Goal: Transaction & Acquisition: Purchase product/service

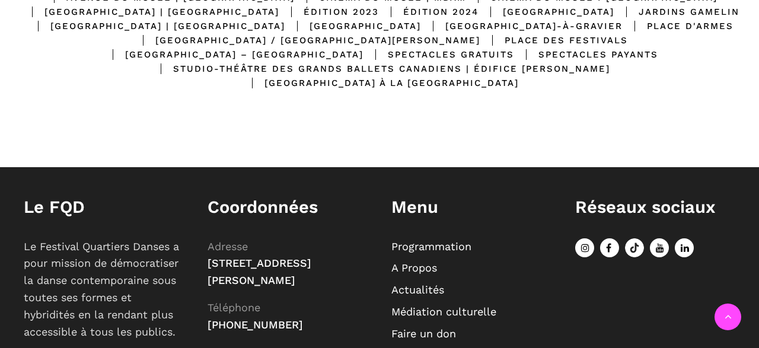
scroll to position [419, 0]
click at [106, 174] on div "Le FQD Le Festival Quartiers Danses a pour mission de démocratiser la danse con…" at bounding box center [379, 293] width 759 height 253
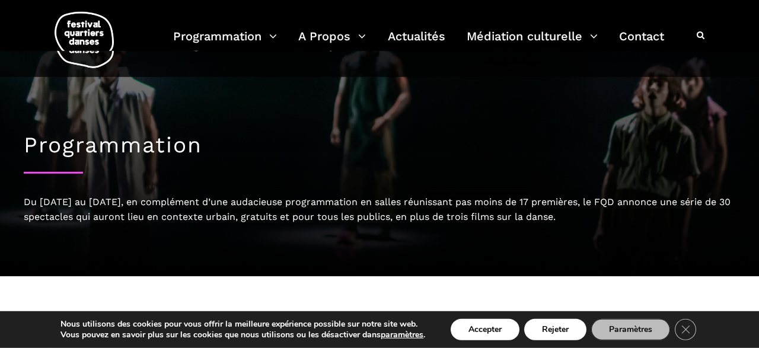
scroll to position [0, 0]
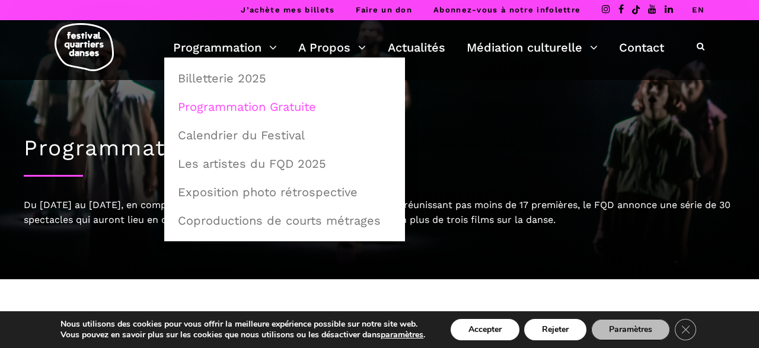
click at [228, 110] on link "Programmation Gratuite" at bounding box center [285, 106] width 228 height 27
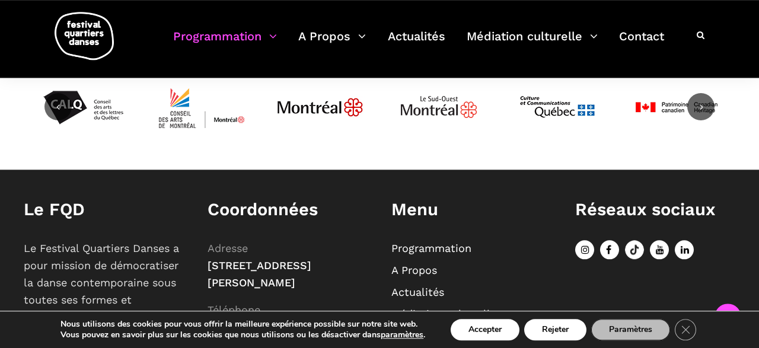
scroll to position [1653, 0]
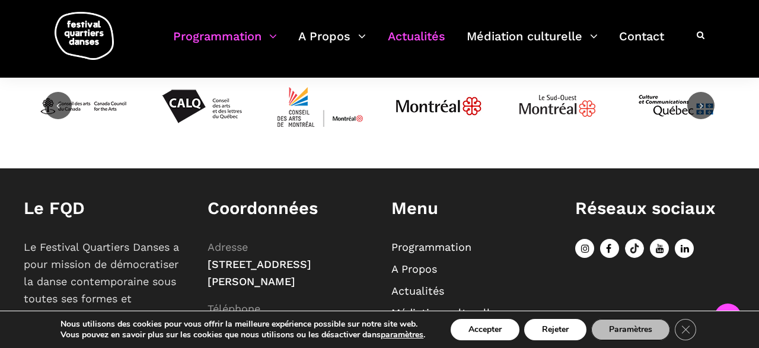
click at [442, 44] on link "Actualités" at bounding box center [417, 43] width 58 height 35
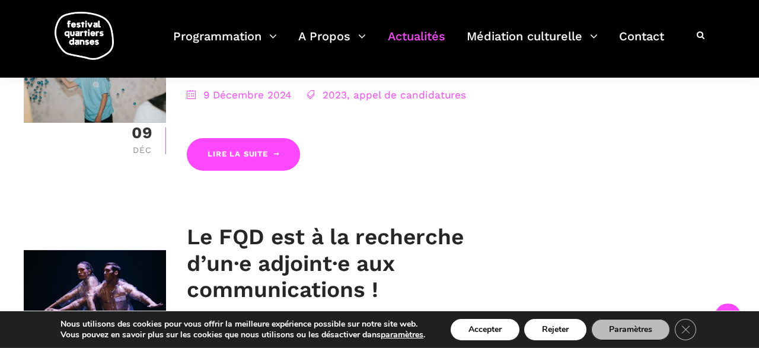
scroll to position [2436, 0]
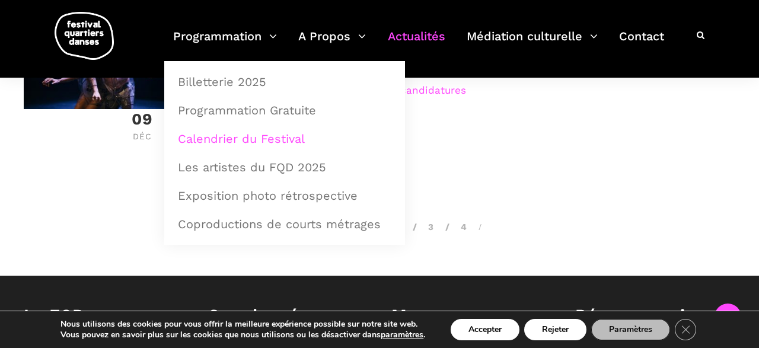
click at [262, 144] on link "Calendrier du Festival" at bounding box center [285, 138] width 228 height 27
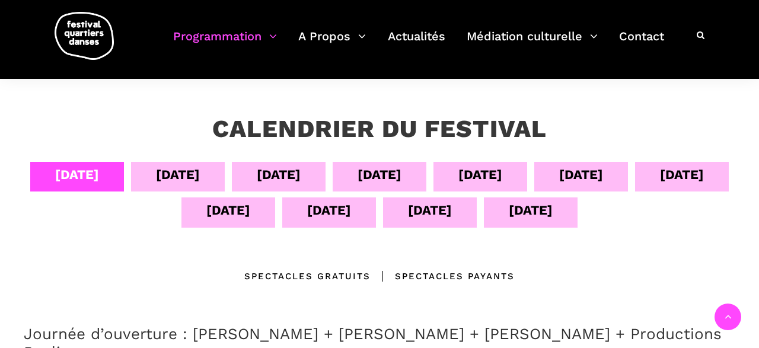
scroll to position [185, 0]
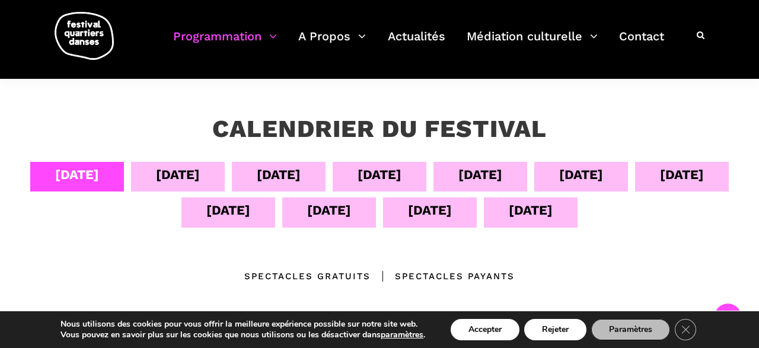
click at [452, 215] on div "13 sept" at bounding box center [430, 210] width 44 height 21
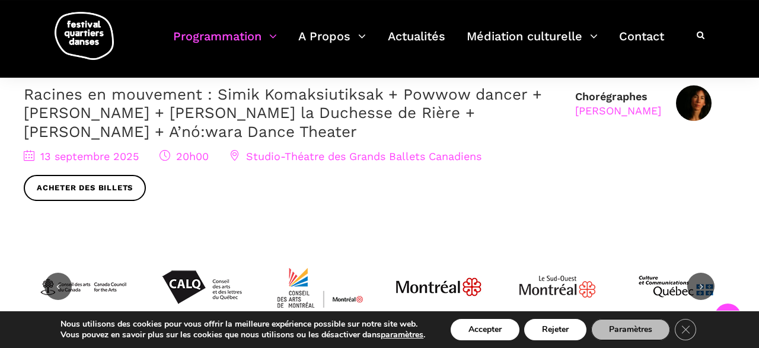
scroll to position [678, 0]
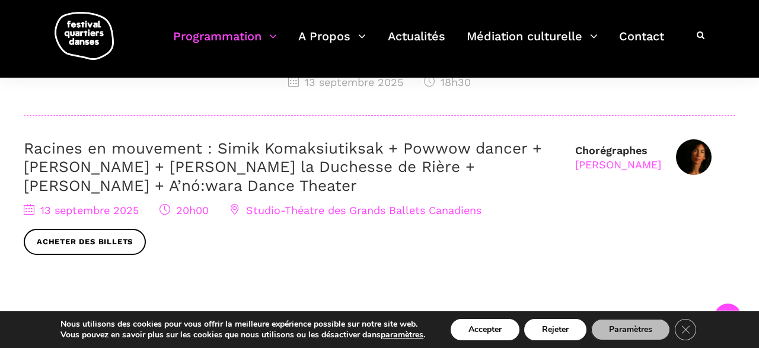
click at [229, 144] on link "Racines en mouvement : Simik Komaksiutiksak + Powwow dancer + [PERSON_NAME] + […" at bounding box center [283, 166] width 518 height 55
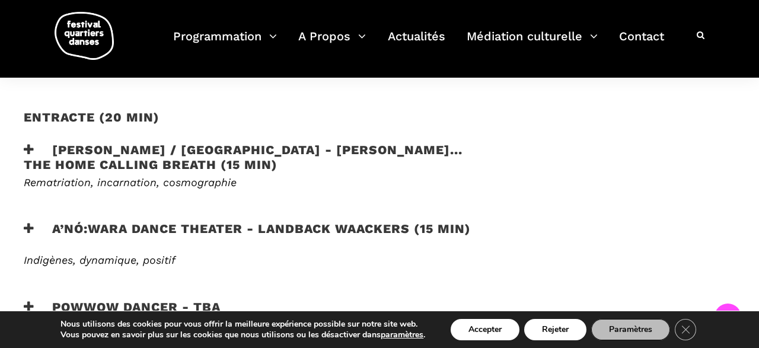
scroll to position [802, 0]
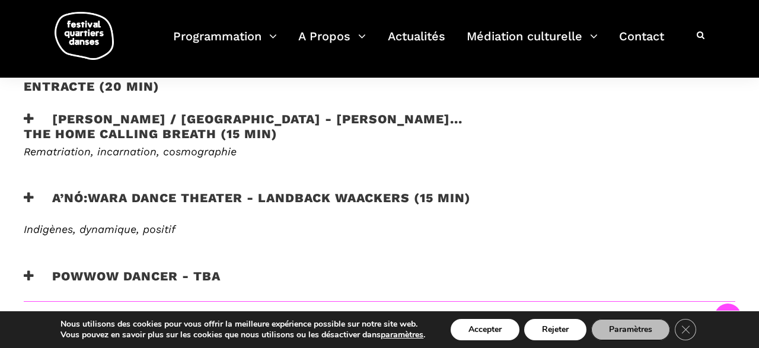
click at [158, 193] on h3 "A’nó:wara Dance Theater - Landback Waackers (15 min)" at bounding box center [247, 205] width 447 height 30
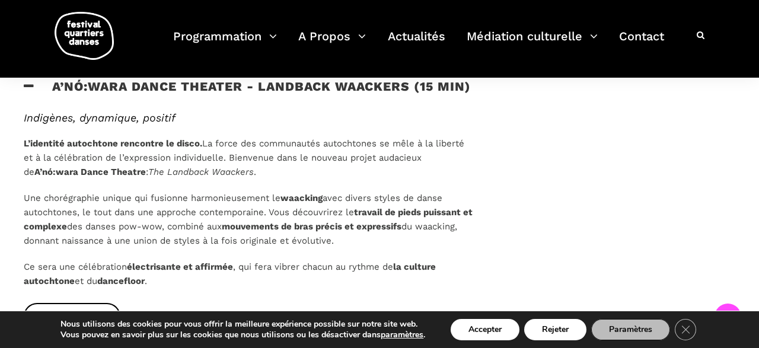
scroll to position [925, 0]
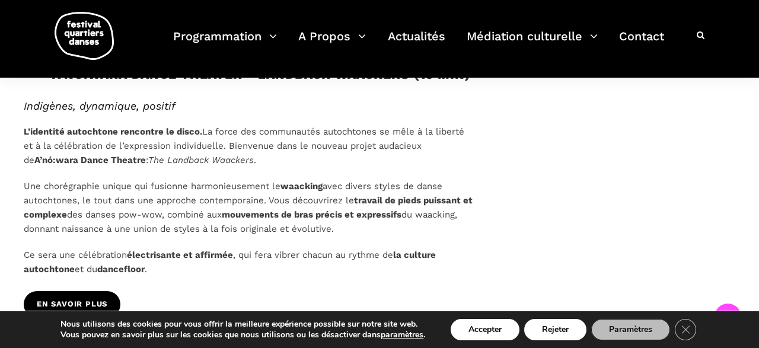
click at [89, 298] on span "En savoir plus" at bounding box center [72, 304] width 71 height 12
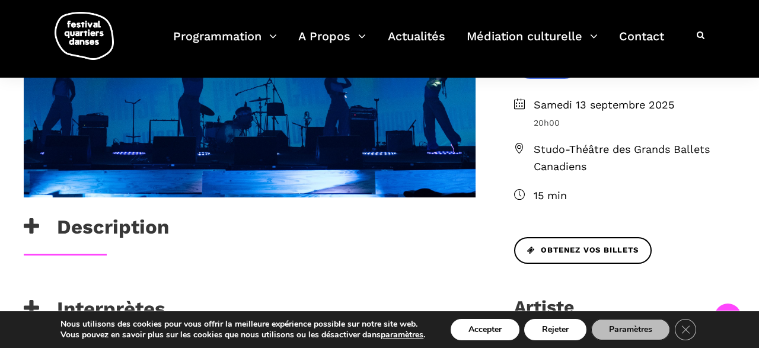
scroll to position [401, 0]
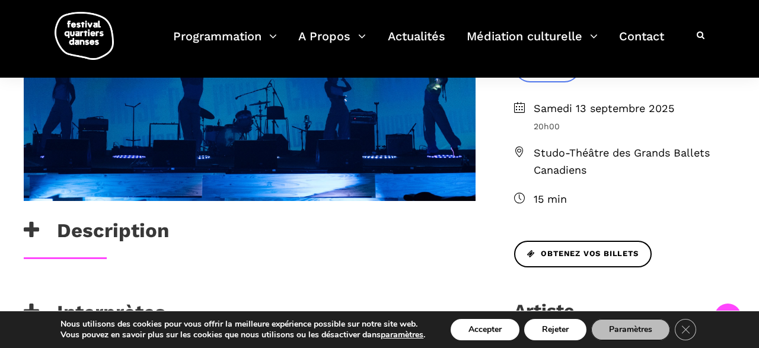
click at [539, 240] on div "[DATE] 20h00 Studo-Théâtre des Grands Ballets Canadiens 15 min" at bounding box center [624, 170] width 245 height 141
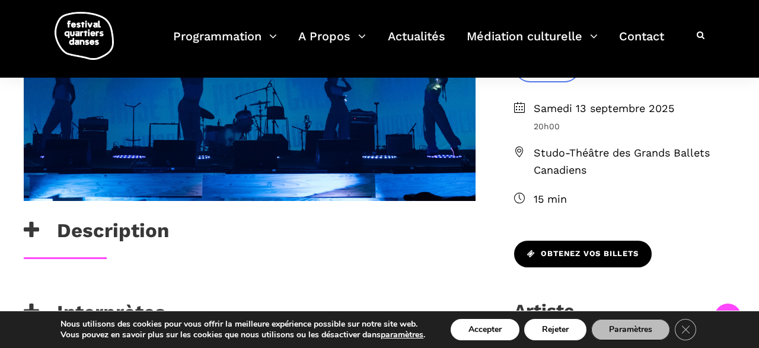
click at [540, 243] on link "Obtenez vos billets" at bounding box center [583, 254] width 138 height 27
